Goal: Information Seeking & Learning: Check status

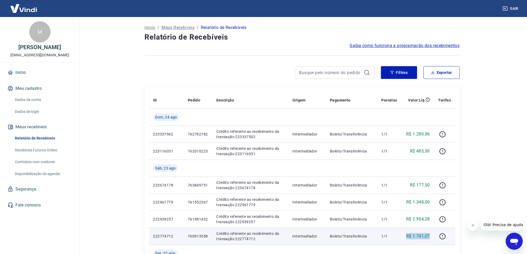
drag, startPoint x: 430, startPoint y: 235, endPoint x: 402, endPoint y: 235, distance: 28.2
click at [402, 235] on td "R$ 1.741,07" at bounding box center [417, 236] width 33 height 17
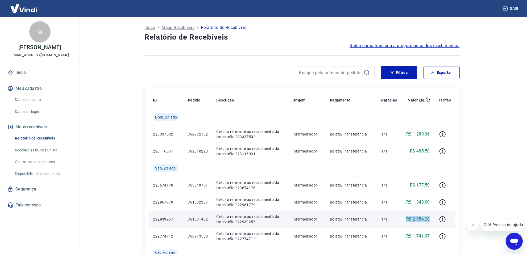
drag, startPoint x: 432, startPoint y: 218, endPoint x: 390, endPoint y: 217, distance: 41.5
click at [390, 217] on tr "222939257 761381432 Crédito referente ao recebimento da transação 222939257 Int…" at bounding box center [302, 219] width 306 height 17
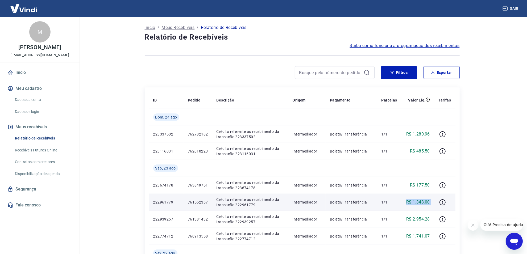
drag, startPoint x: 403, startPoint y: 199, endPoint x: 436, endPoint y: 199, distance: 32.2
click at [436, 199] on tr "222961779 761552367 Crédito referente ao recebimento da transação 222961779 Int…" at bounding box center [302, 202] width 306 height 17
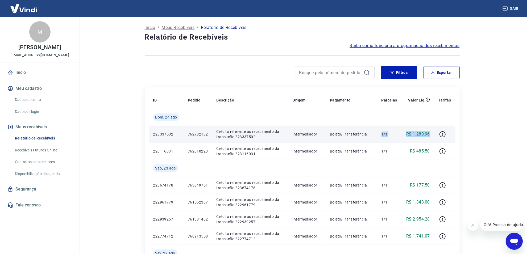
drag, startPoint x: 431, startPoint y: 134, endPoint x: 378, endPoint y: 135, distance: 53.2
click at [378, 135] on tr "223337502 762782182 Crédito referente ao recebimento da transação 223337502 Int…" at bounding box center [302, 134] width 306 height 17
